Goal: Find specific page/section: Find specific page/section

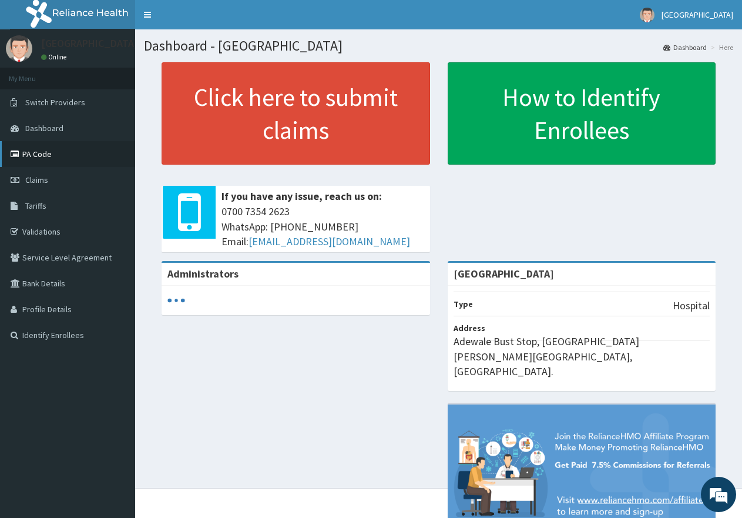
click at [61, 158] on link "PA Code" at bounding box center [67, 154] width 135 height 26
click at [53, 157] on link "PA Code" at bounding box center [67, 154] width 135 height 26
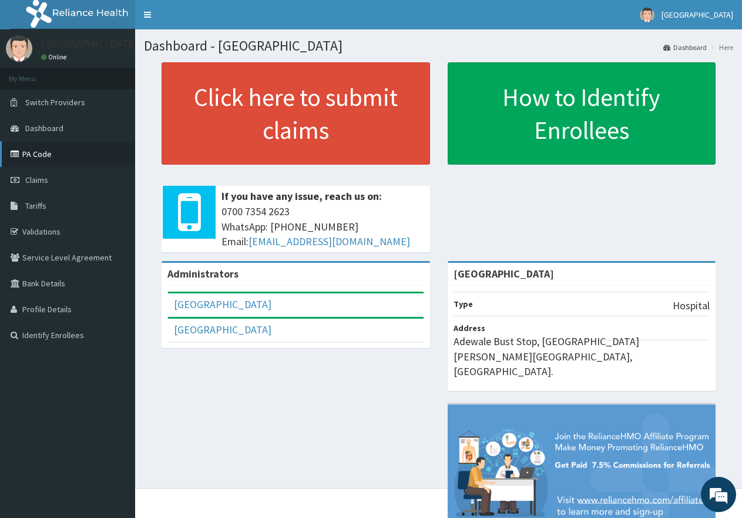
click at [45, 155] on link "PA Code" at bounding box center [67, 154] width 135 height 26
